Goal: Task Accomplishment & Management: Use online tool/utility

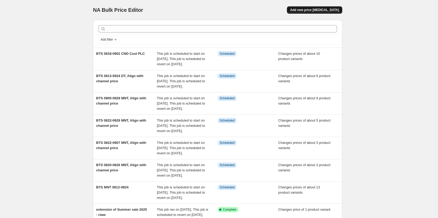
click at [322, 12] on button "Add new price [MEDICAL_DATA]" at bounding box center [314, 9] width 55 height 7
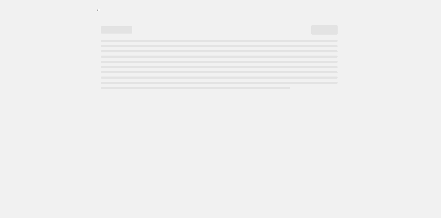
select select "percentage"
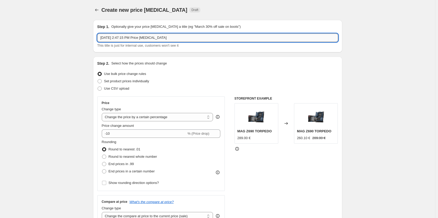
click at [151, 39] on input "[DATE] 2:47:15 PM Price [MEDICAL_DATA]" at bounding box center [217, 38] width 241 height 8
type input "NB 1 yr warranty for the leave a review program"
click at [143, 80] on span "Set product prices individually" at bounding box center [126, 81] width 45 height 4
click at [98, 80] on input "Set product prices individually" at bounding box center [98, 79] width 0 height 0
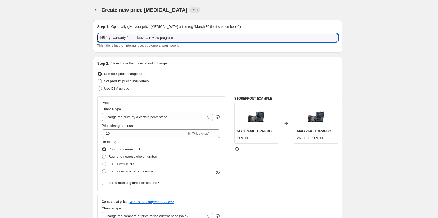
radio input "true"
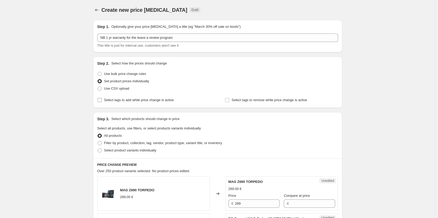
click at [135, 101] on span "Select tags to add while price change is active" at bounding box center [139, 100] width 70 height 4
click at [102, 101] on input "Select tags to add while price change is active" at bounding box center [100, 100] width 4 height 4
checkbox input "true"
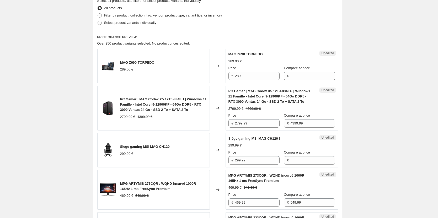
scroll to position [158, 0]
click at [144, 24] on span "Select product variants individually" at bounding box center [130, 22] width 52 height 4
click at [98, 21] on input "Select product variants individually" at bounding box center [98, 20] width 0 height 0
radio input "true"
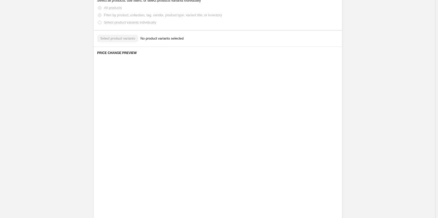
scroll to position [87, 0]
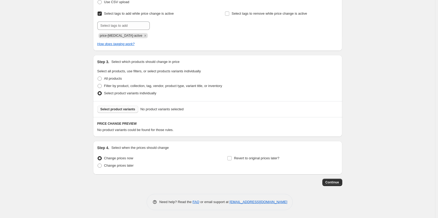
click at [119, 109] on span "Select product variants" at bounding box center [118, 109] width 35 height 4
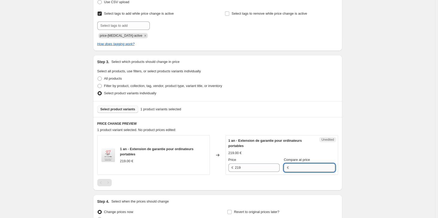
click at [302, 166] on input "Compare at price" at bounding box center [313, 168] width 45 height 8
type input "219"
click at [258, 168] on input "219" at bounding box center [257, 168] width 45 height 8
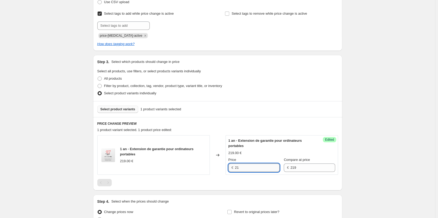
type input "2"
type input "169"
click at [264, 184] on div at bounding box center [217, 182] width 241 height 7
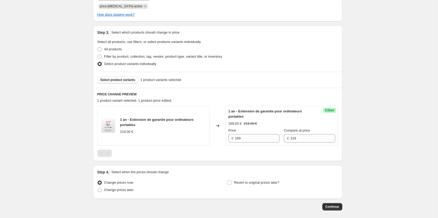
scroll to position [140, 0]
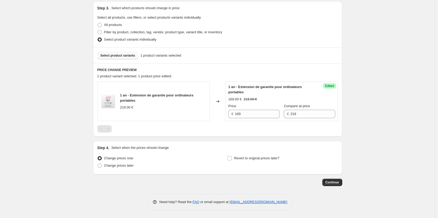
click at [132, 170] on div "Change prices now Change prices later" at bounding box center [152, 163] width 111 height 16
click at [129, 167] on span "Change prices later" at bounding box center [119, 166] width 30 height 4
click at [98, 164] on input "Change prices later" at bounding box center [98, 164] width 0 height 0
radio input "true"
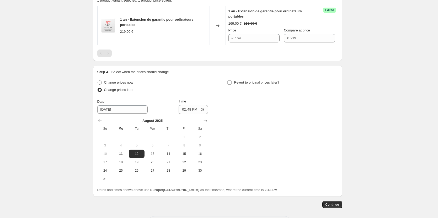
scroll to position [219, 0]
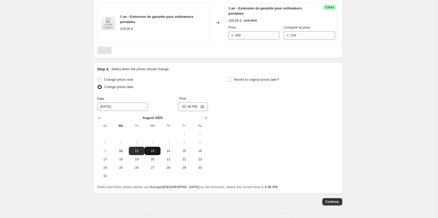
click at [155, 152] on span "13" at bounding box center [153, 151] width 12 height 4
type input "[DATE]"
click at [188, 109] on input "14:48" at bounding box center [193, 106] width 29 height 9
type input "22:48"
click at [184, 108] on input "22:48" at bounding box center [193, 106] width 29 height 9
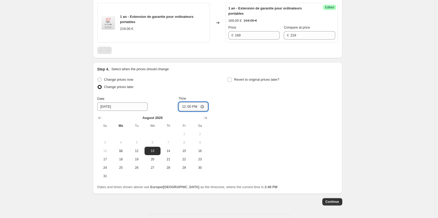
type input "00:00"
click at [239, 160] on div "Change prices now Change prices later Date [DATE] Time 00:00 [DATE] Su Mo Tu We…" at bounding box center [217, 128] width 241 height 104
click at [269, 78] on span "Revert to original prices later?" at bounding box center [256, 80] width 45 height 4
click at [232, 78] on input "Revert to original prices later?" at bounding box center [230, 80] width 4 height 4
checkbox input "true"
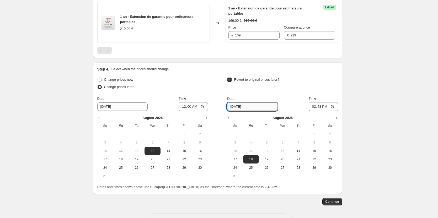
click at [258, 103] on input "[DATE]" at bounding box center [252, 107] width 50 height 8
click at [232, 108] on input "[DATE]" at bounding box center [252, 107] width 50 height 8
click at [237, 107] on input "[DATE]" at bounding box center [252, 107] width 50 height 8
click at [338, 121] on icon "Show next month, September 2025" at bounding box center [335, 118] width 5 height 5
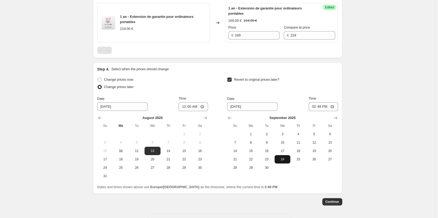
click at [285, 158] on span "24" at bounding box center [283, 160] width 12 height 4
type input "[DATE]"
click at [315, 104] on input "14:48" at bounding box center [323, 106] width 29 height 9
type input "23:59"
click at [364, 111] on div "Create new price [MEDICAL_DATA]. This page is ready Create new price [MEDICAL_D…" at bounding box center [218, 9] width 436 height 457
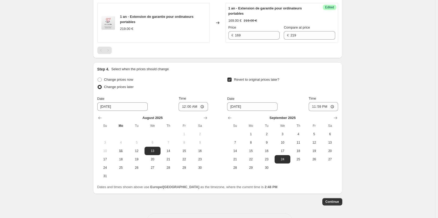
click at [340, 206] on div "Step 1. Optionally give your price [MEDICAL_DATA] a title (eg "March 30% off sa…" at bounding box center [217, 13] width 249 height 433
click at [342, 202] on button "Continue" at bounding box center [333, 201] width 20 height 7
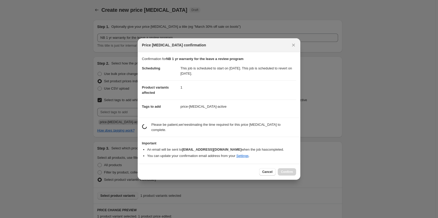
scroll to position [0, 0]
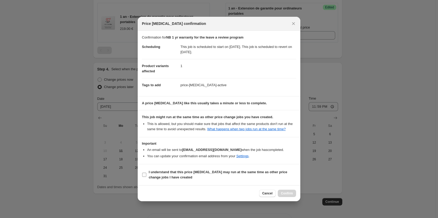
click at [276, 174] on b "I understand that this price [MEDICAL_DATA] may run at the same time as other p…" at bounding box center [218, 174] width 139 height 9
click at [146, 174] on input "I understand that this price [MEDICAL_DATA] may run at the same time as other p…" at bounding box center [144, 175] width 4 height 4
checkbox input "true"
click at [290, 192] on span "Confirm" at bounding box center [287, 194] width 12 height 4
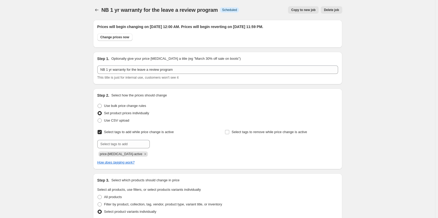
click at [96, 10] on icon "Price change jobs" at bounding box center [96, 9] width 5 height 5
